Goal: Task Accomplishment & Management: Manage account settings

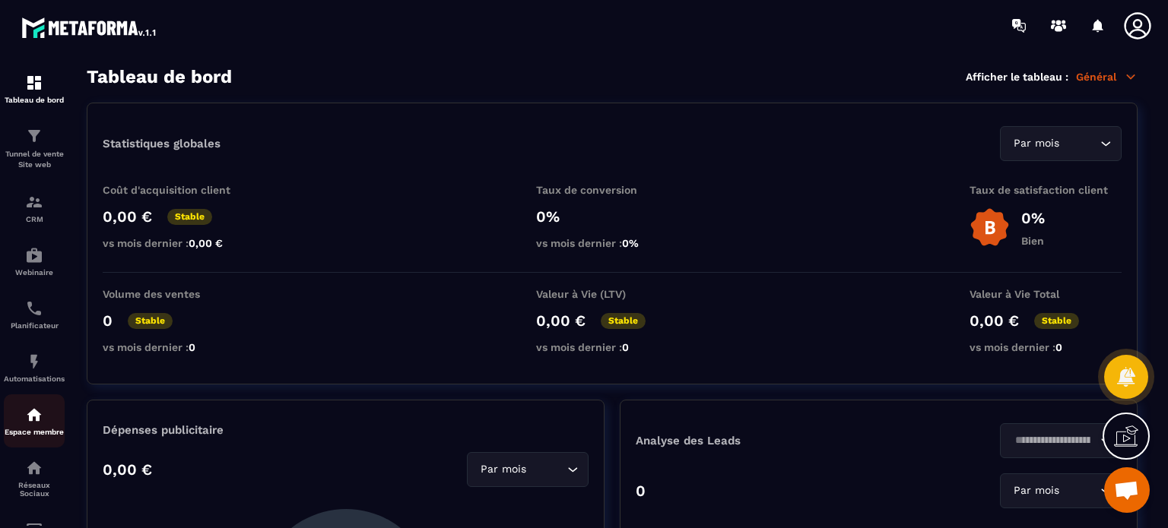
click at [30, 431] on p "Espace membre" at bounding box center [34, 432] width 61 height 8
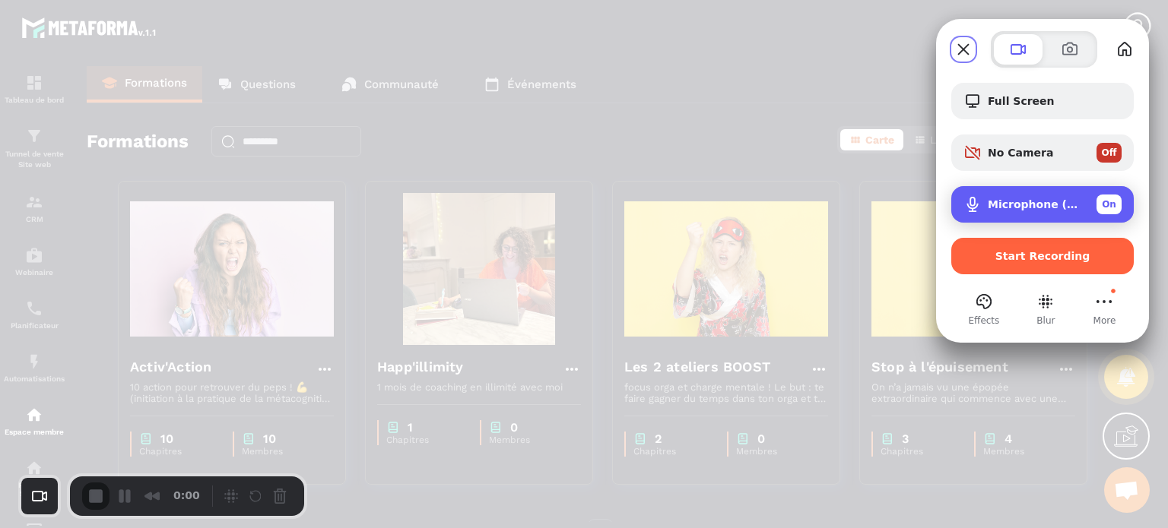
click at [1002, 205] on span "Microphone (USB PnP Sound Device)" at bounding box center [1036, 204] width 97 height 12
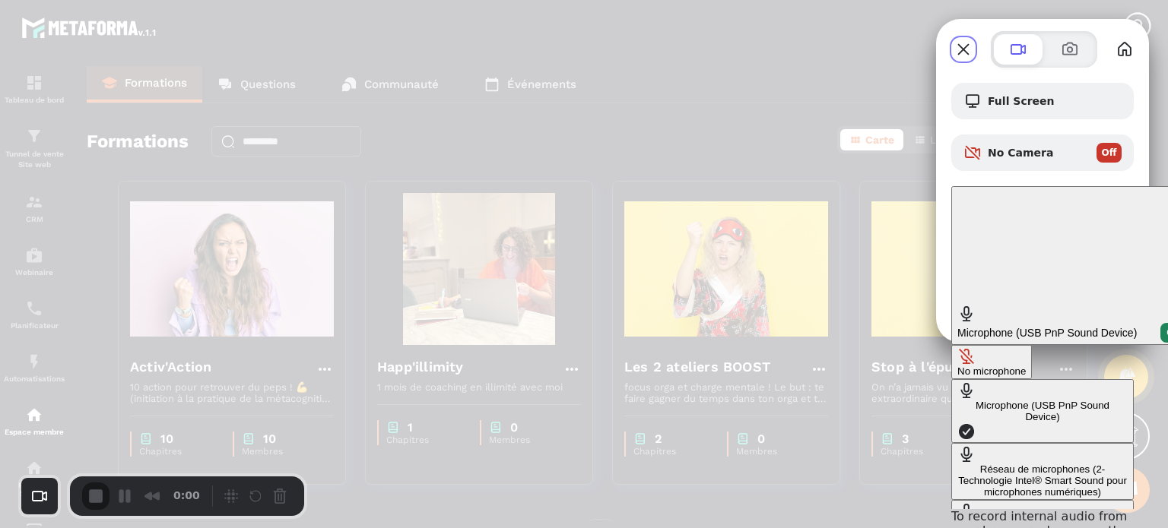
click at [957, 366] on div "No microphone" at bounding box center [991, 371] width 68 height 11
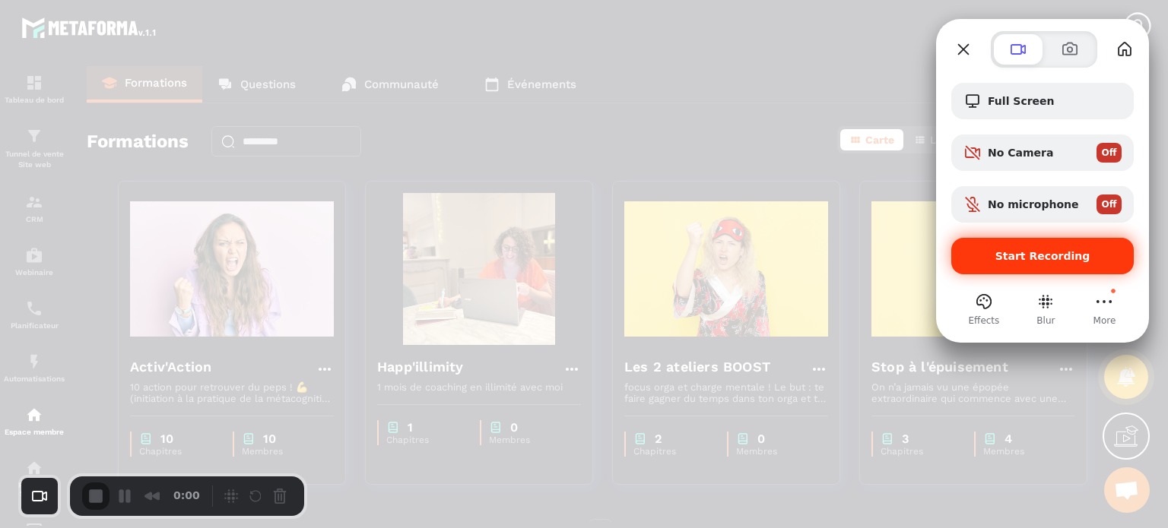
click at [1019, 252] on span "Start Recording" at bounding box center [1042, 256] width 95 height 12
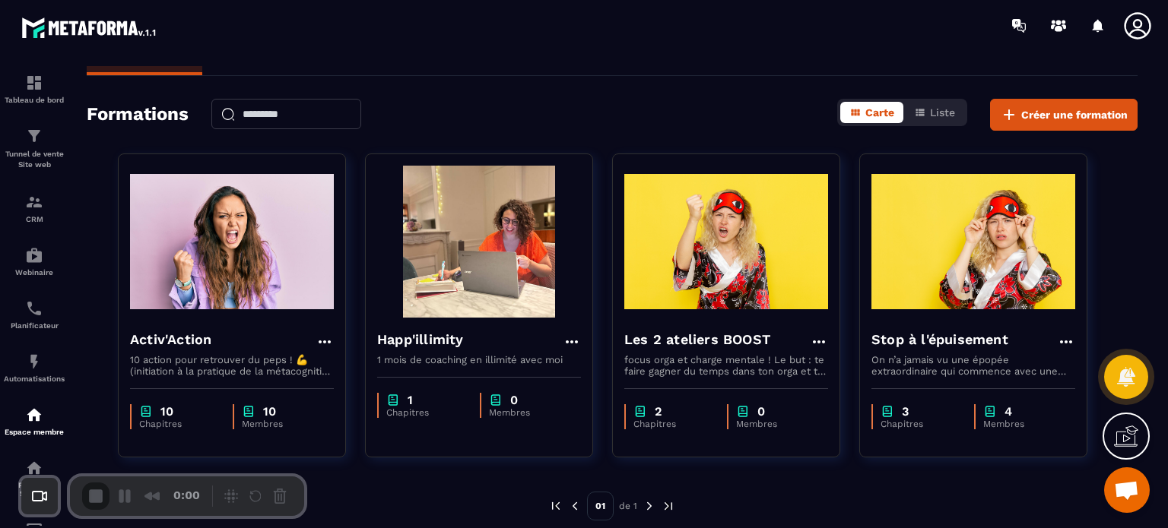
scroll to position [40, 0]
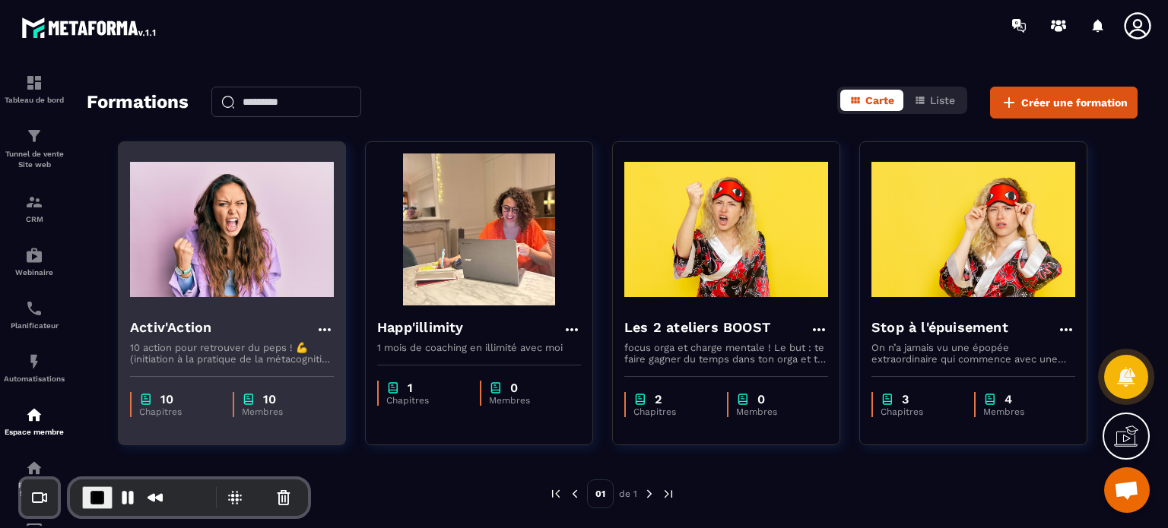
click at [286, 402] on div "10" at bounding box center [280, 399] width 77 height 14
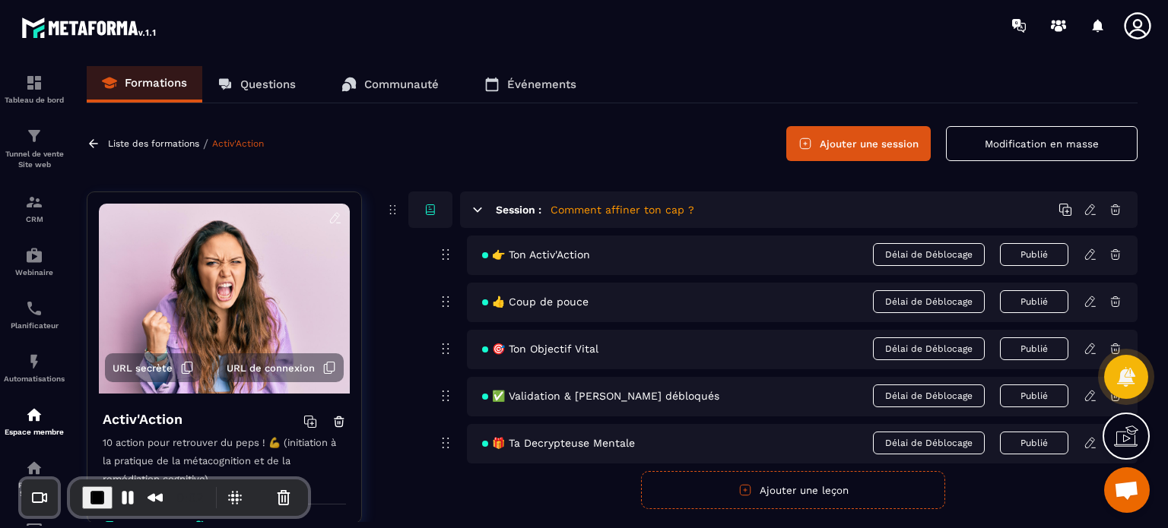
scroll to position [322, 0]
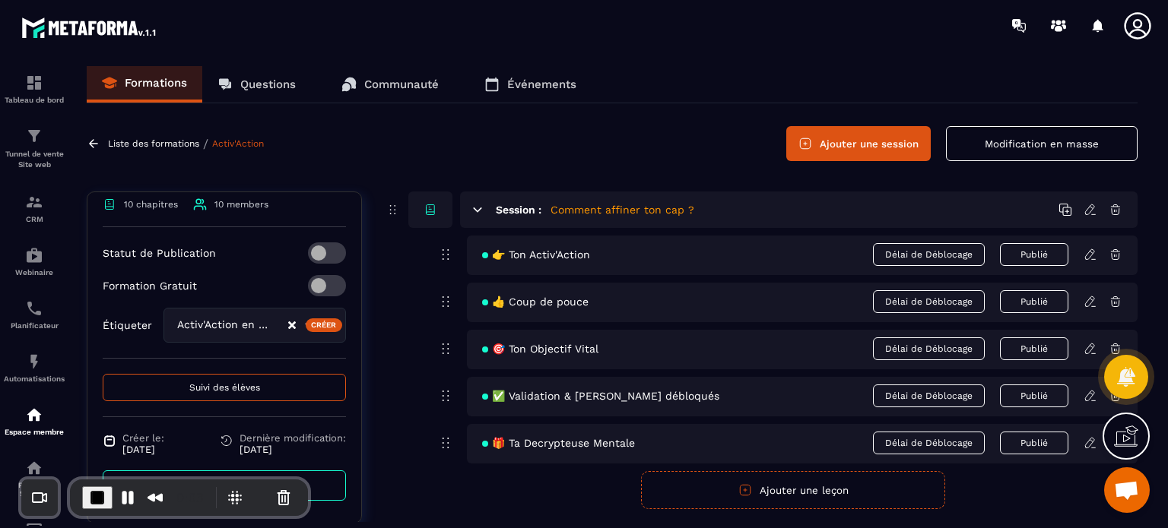
click at [338, 410] on div "Activ'Action 10 action pour retrouver du peps ! 💪 (initiation à la pratique de …" at bounding box center [224, 297] width 274 height 452
click at [212, 390] on span "Suivi des élèves" at bounding box center [224, 387] width 71 height 11
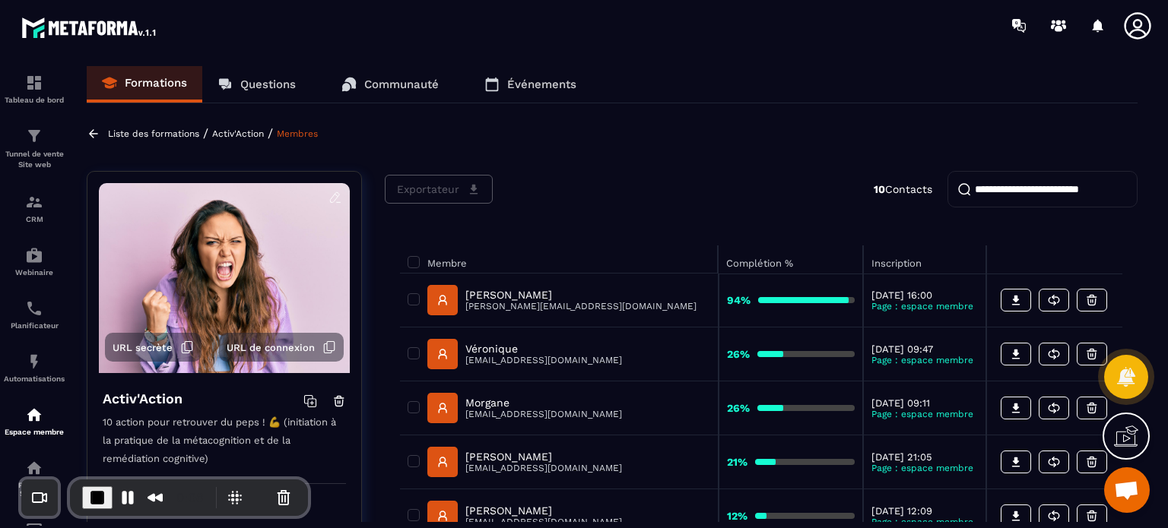
click at [915, 233] on div "Membre Complétion % Inscription Annabelle [EMAIL_ADDRESS][PERSON_NAME][DOMAIN_N…" at bounding box center [761, 529] width 753 height 598
click at [751, 219] on div "Exportateur 10 Contacts Membre Complétion % Inscription Annabelle [EMAIL_ADDRES…" at bounding box center [761, 521] width 753 height 701
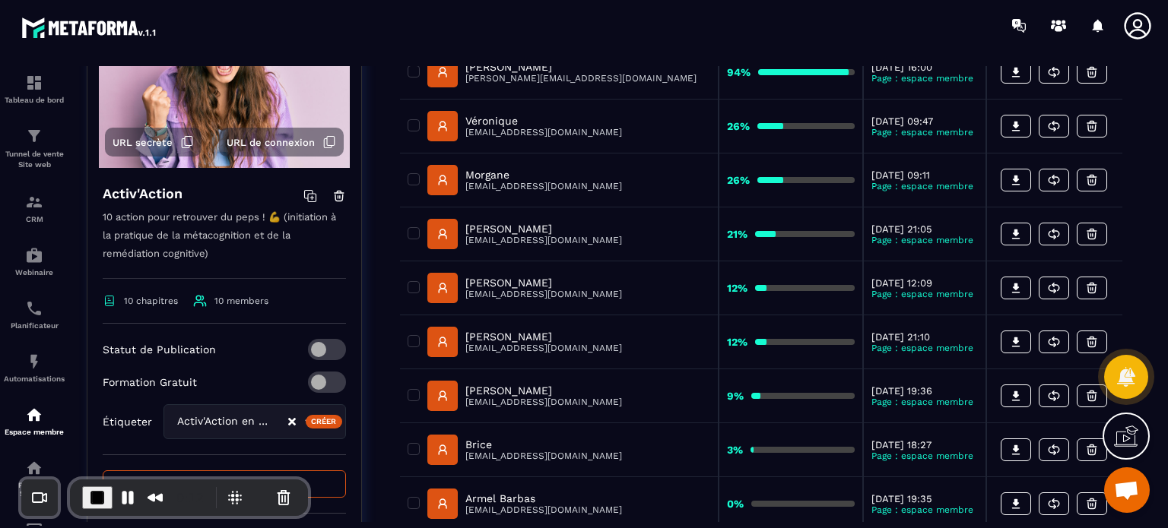
scroll to position [363, 0]
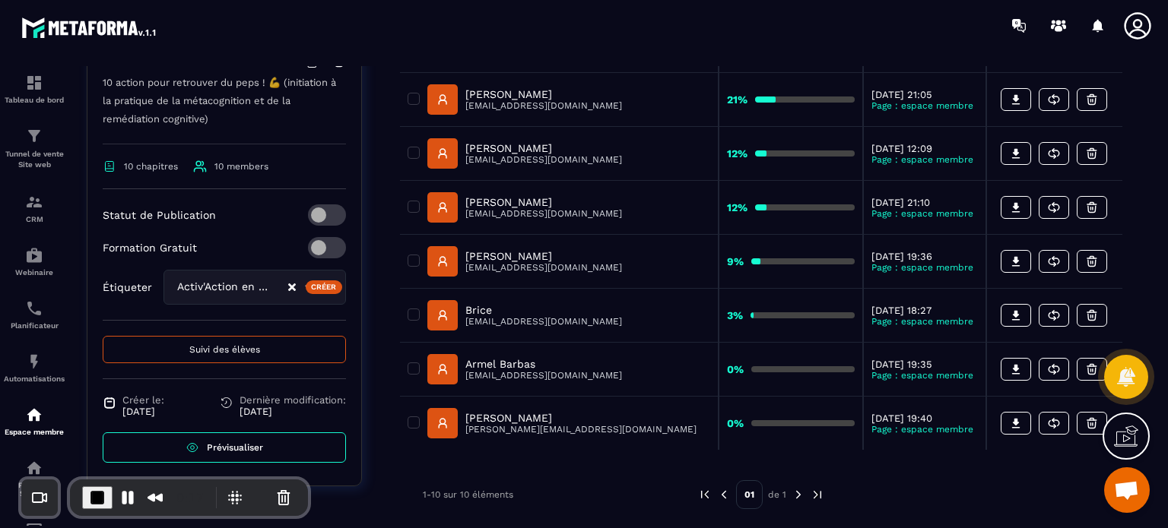
click at [487, 90] on p "[PERSON_NAME]" at bounding box center [543, 94] width 157 height 12
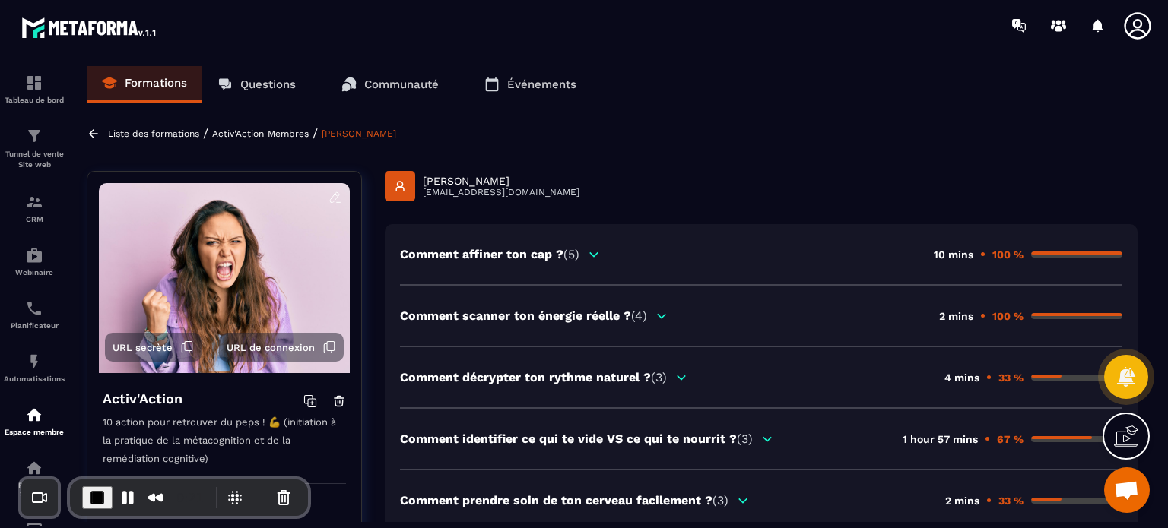
click at [528, 255] on p "Comment affiner ton cap ? (5)" at bounding box center [489, 254] width 179 height 14
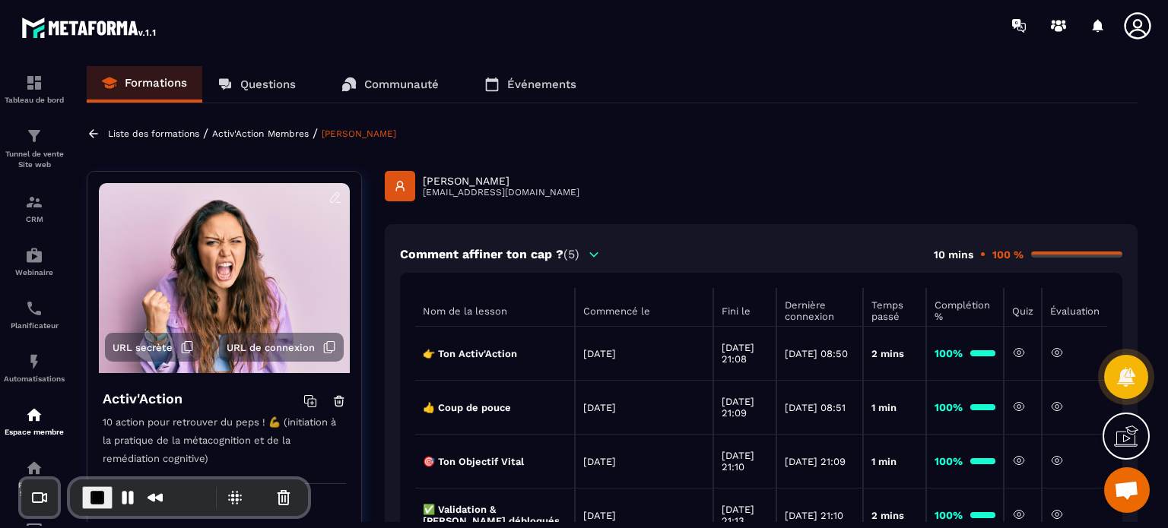
click at [766, 198] on div "[PERSON_NAME] [PERSON_NAME][EMAIL_ADDRESS][DOMAIN_NAME]" at bounding box center [761, 186] width 753 height 30
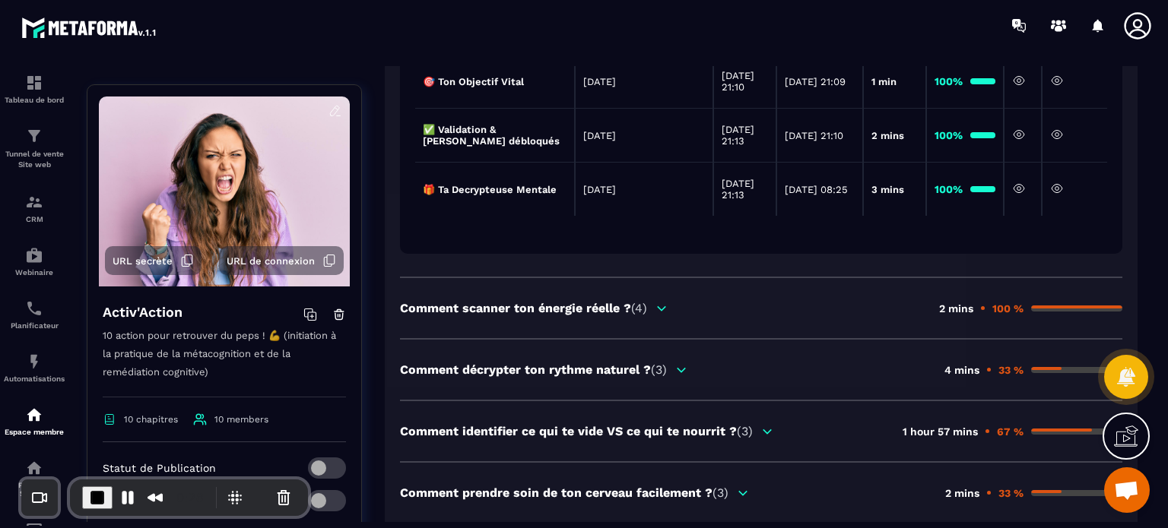
scroll to position [456, 0]
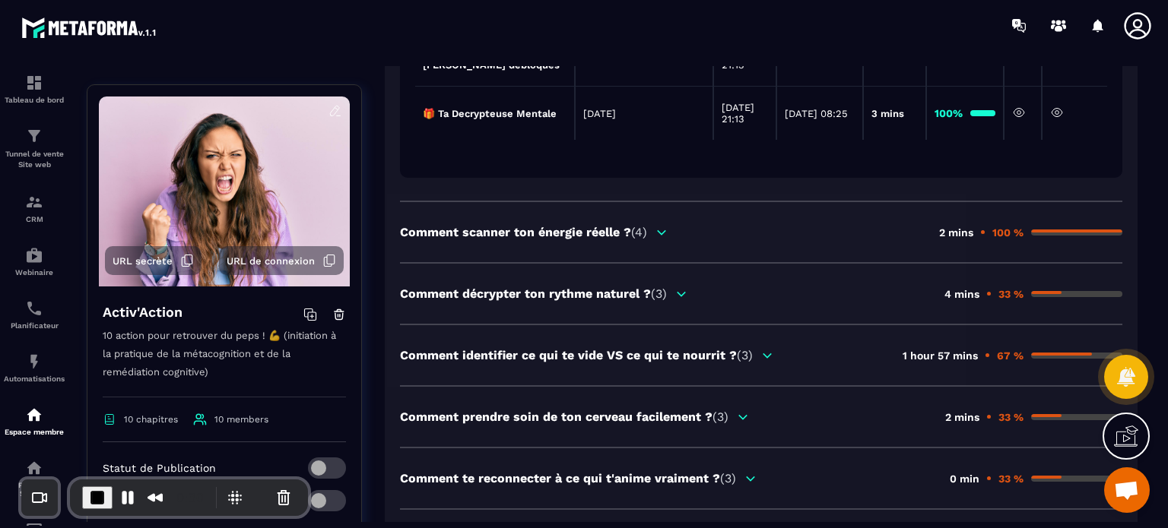
click at [652, 239] on div "Comment scanner ton énergie réelle ? (4)" at bounding box center [534, 232] width 268 height 14
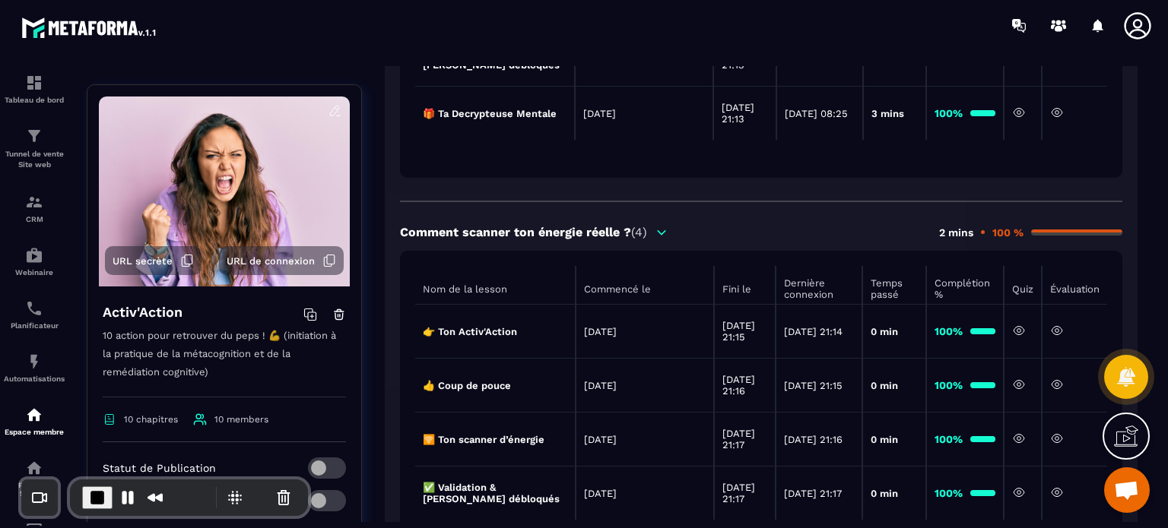
click at [642, 261] on div "Nom de la lesson Commencé le Fini le Dernière connexion Temps passé Complétion …" at bounding box center [761, 404] width 722 height 307
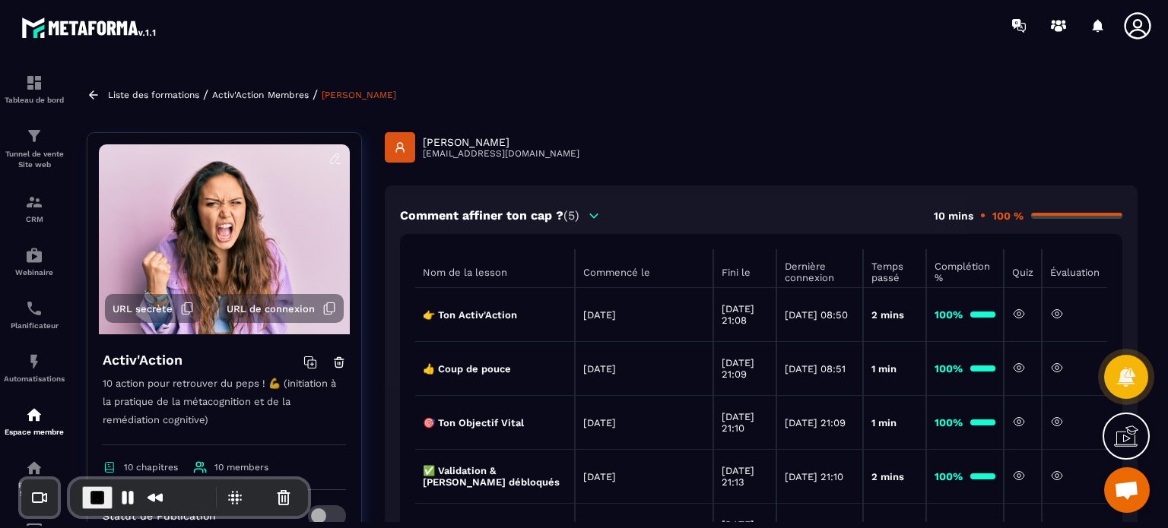
scroll to position [8, 0]
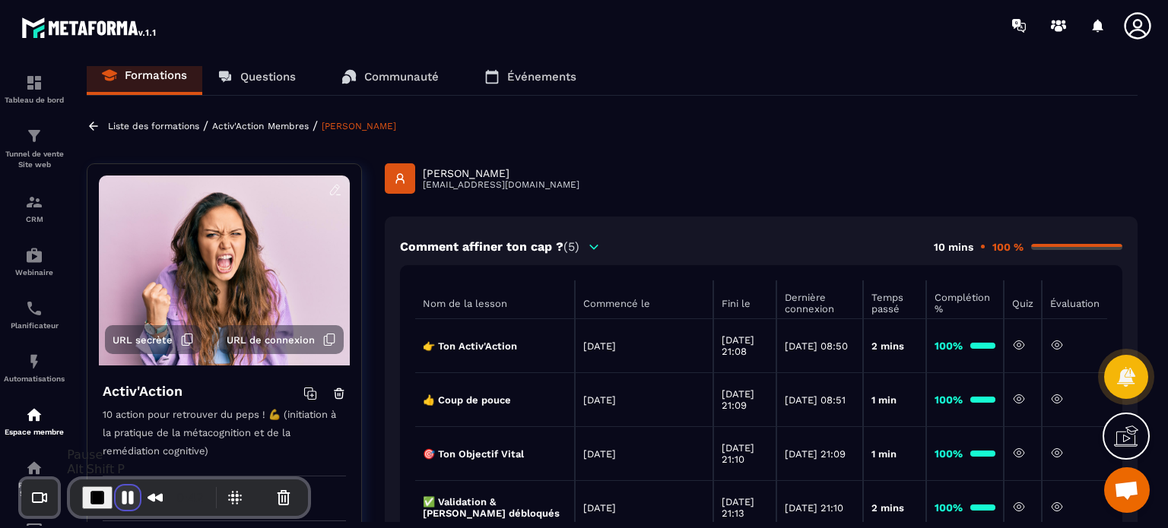
click at [125, 495] on button "Pause Recording" at bounding box center [128, 498] width 24 height 24
click at [1146, 27] on icon at bounding box center [1137, 26] width 30 height 30
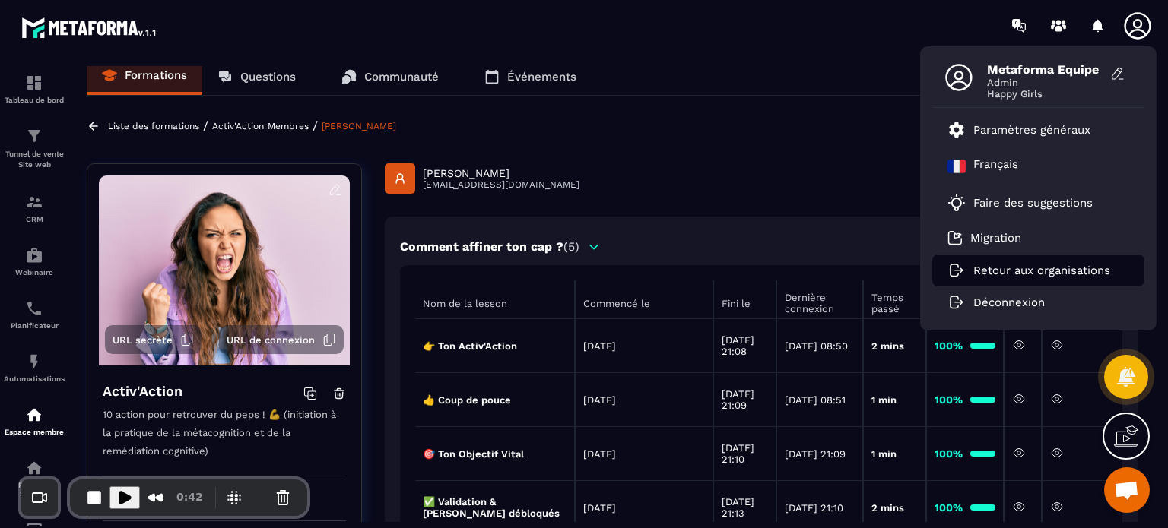
click at [1007, 272] on p "Retour aux organisations" at bounding box center [1041, 271] width 137 height 14
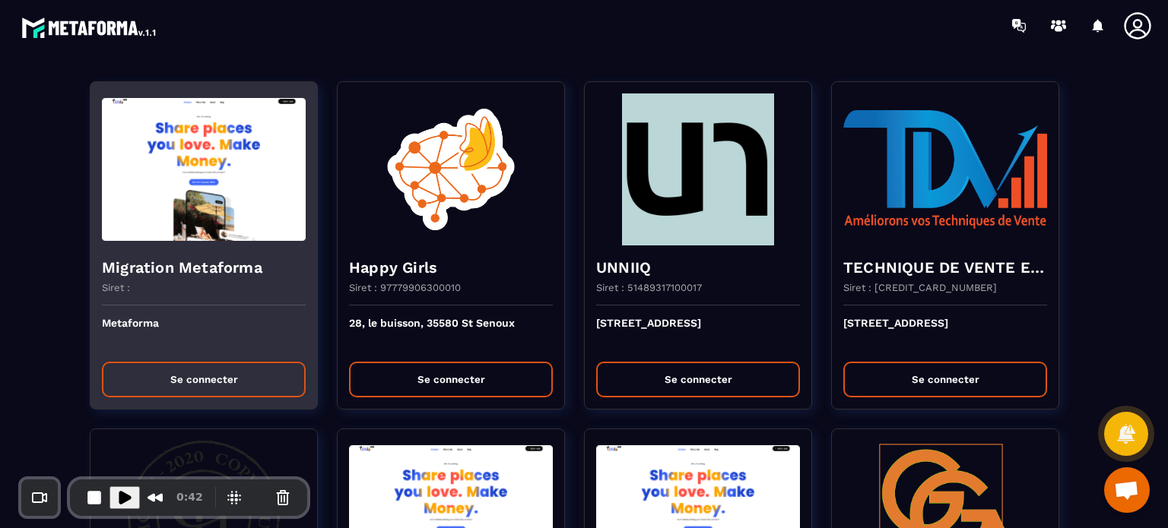
click at [203, 378] on button "Se connecter" at bounding box center [204, 380] width 204 height 36
